Goal: Find specific page/section: Find specific page/section

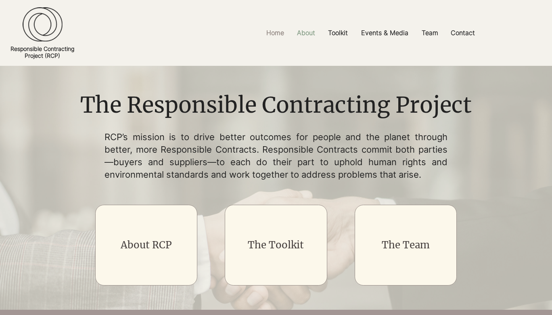
click at [307, 38] on p "About" at bounding box center [306, 33] width 26 height 18
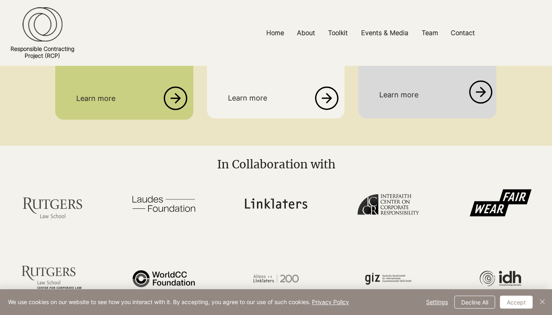
scroll to position [1966, 0]
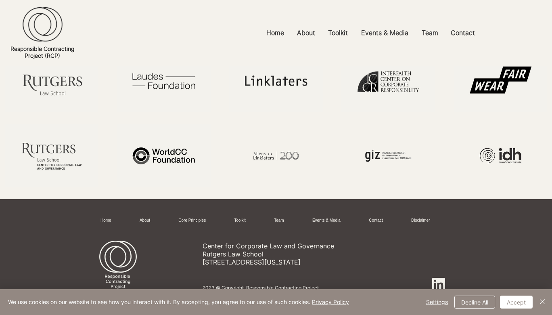
click at [209, 246] on p "Center for Corporate Law and Governance" at bounding box center [295, 246] width 184 height 8
drag, startPoint x: 209, startPoint y: 246, endPoint x: 323, endPoint y: 245, distance: 113.4
click at [323, 245] on p "Center for Corporate Law and Governance" at bounding box center [295, 246] width 184 height 8
copy p "Center for Corporate Law and Governance"
